Goal: Communication & Community: Connect with others

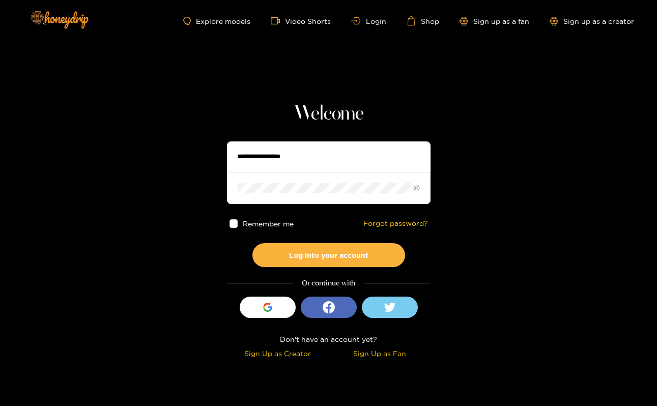
type input "**********"
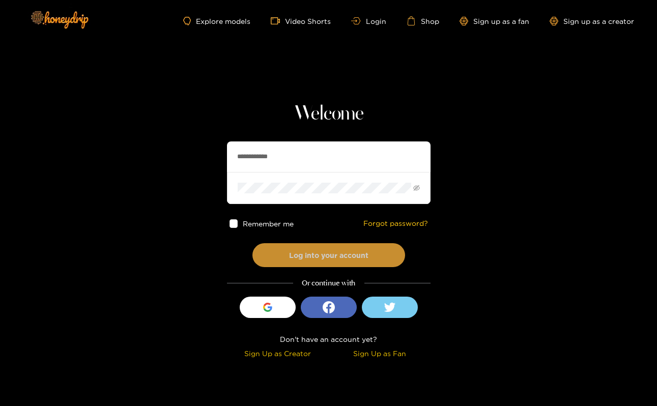
click at [328, 255] on button "Log into your account" at bounding box center [328, 255] width 153 height 24
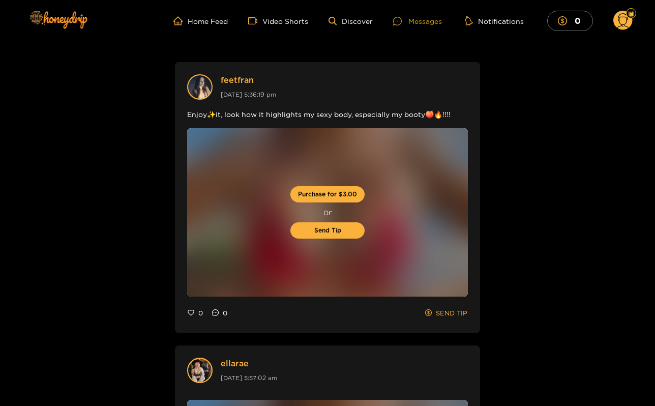
click at [416, 19] on div "Messages" at bounding box center [417, 21] width 49 height 12
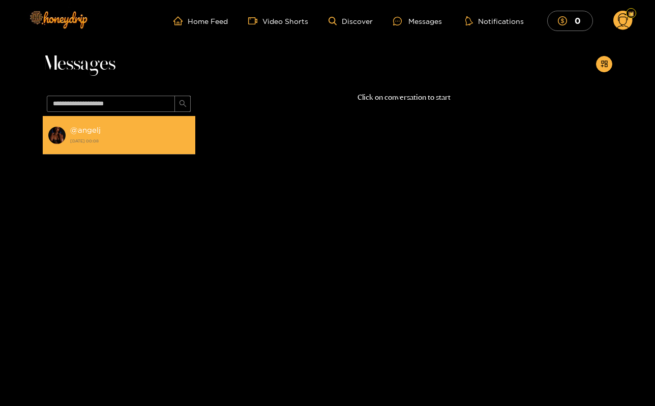
click at [187, 143] on strong "25 August 2025 00:08" at bounding box center [130, 140] width 120 height 9
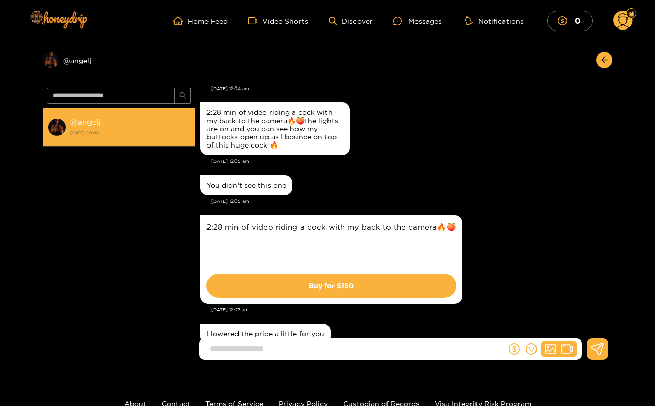
scroll to position [1044, 0]
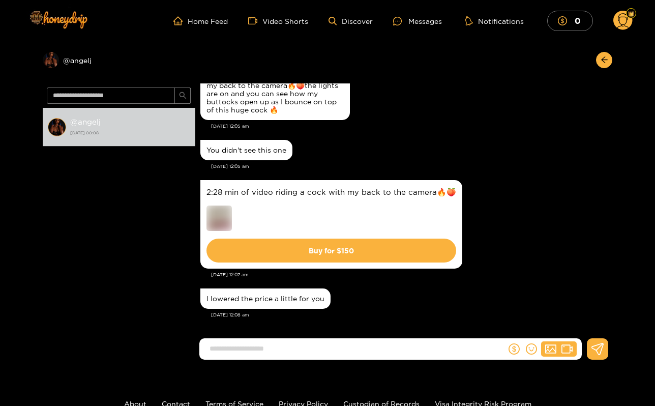
click at [385, 346] on input at bounding box center [356, 348] width 302 height 17
type input "**********"
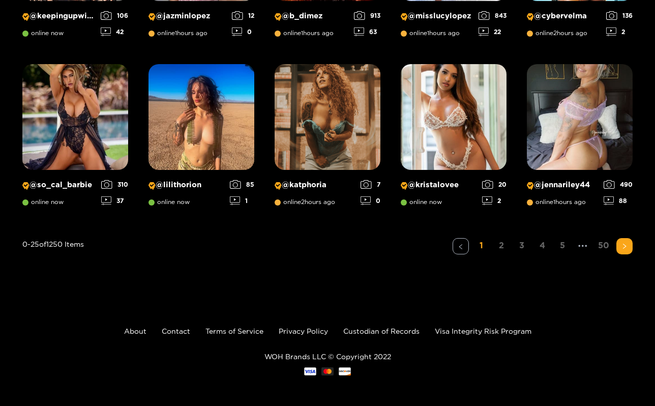
scroll to position [65, 0]
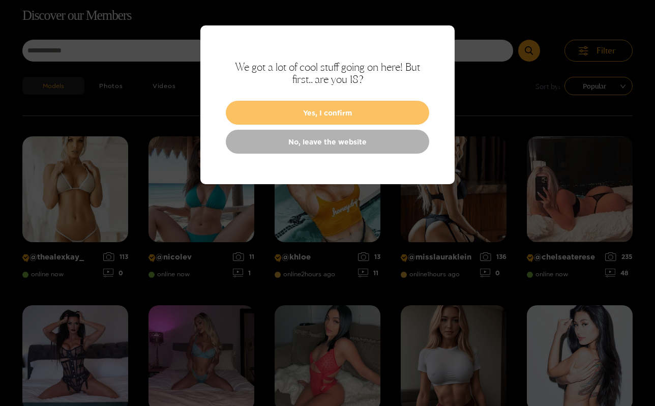
click at [330, 105] on button "Yes, I confirm" at bounding box center [328, 113] width 204 height 24
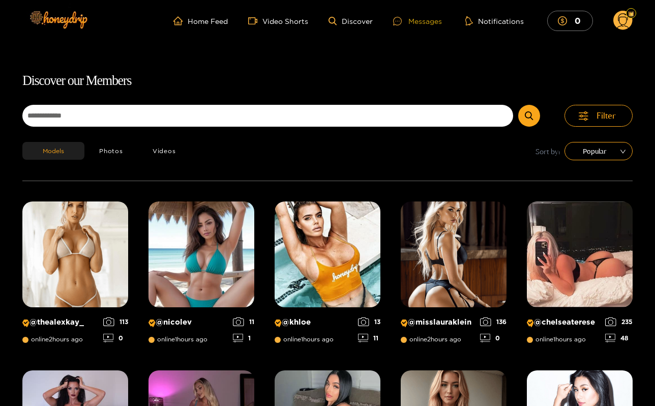
click at [421, 23] on div "Messages" at bounding box center [417, 21] width 49 height 12
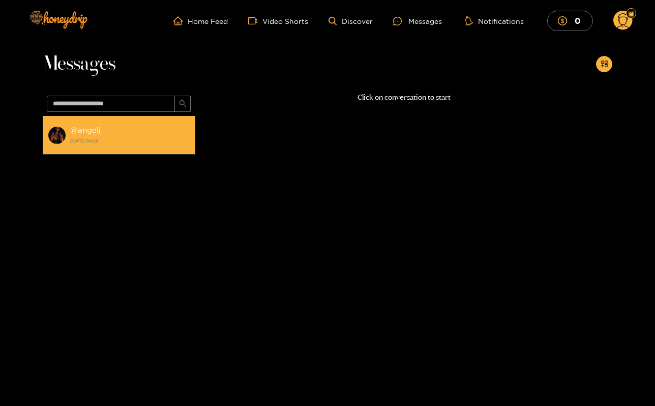
click at [103, 127] on div "@ angelj 25 August 2025 00:26" at bounding box center [130, 135] width 120 height 23
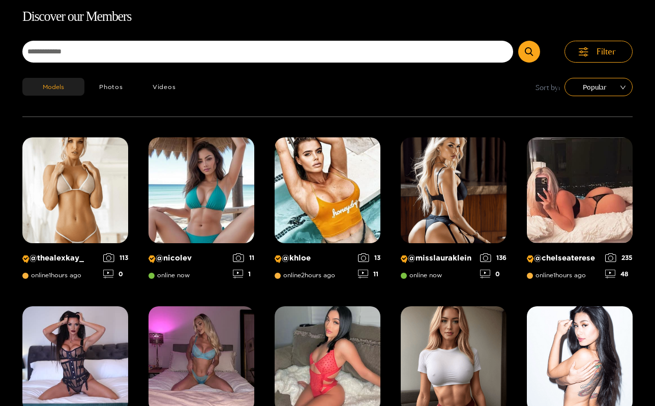
scroll to position [65, 0]
